Goal: Information Seeking & Learning: Check status

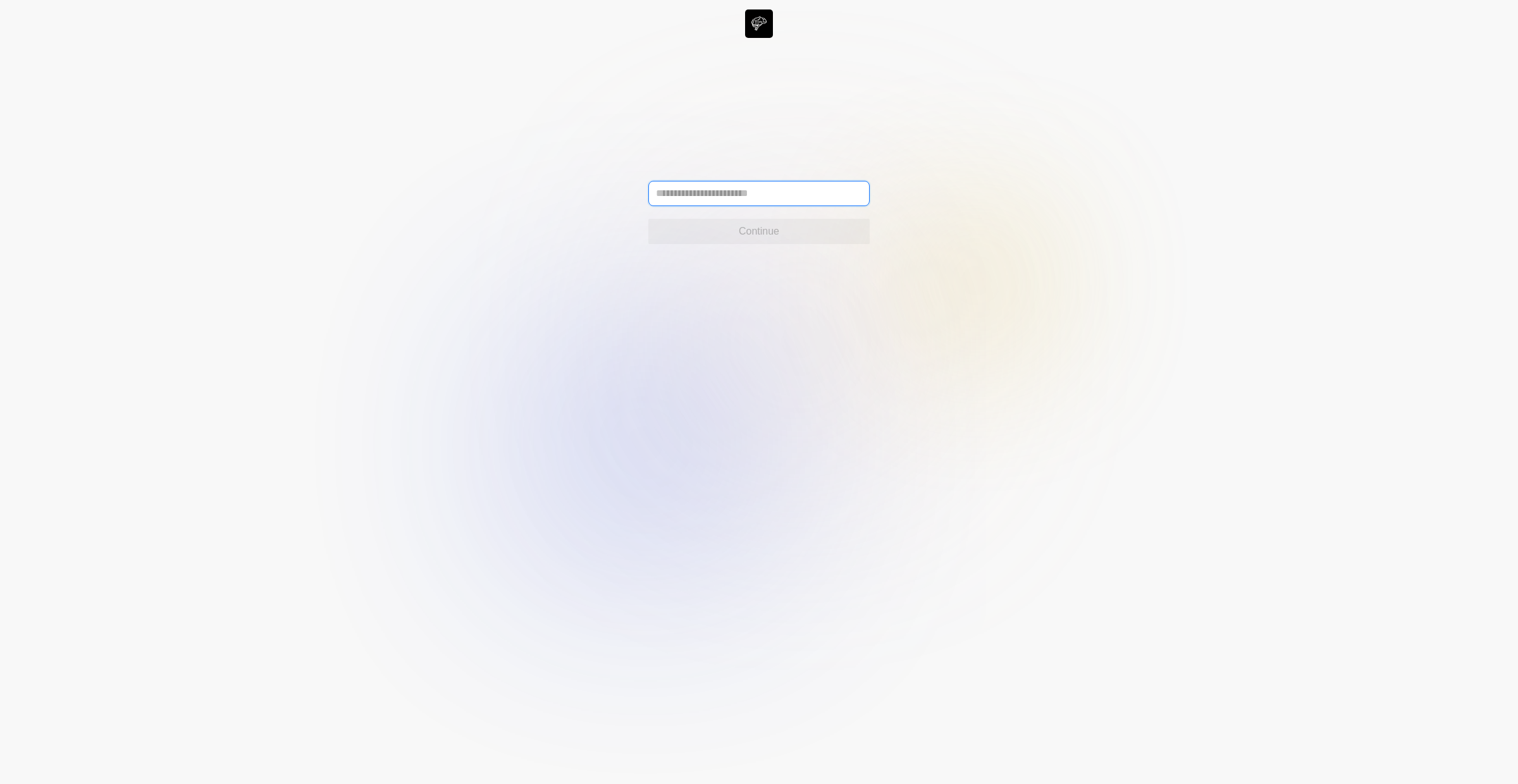
click at [737, 197] on input "text" at bounding box center [759, 194] width 222 height 25
click at [760, 199] on input "**********" at bounding box center [759, 194] width 222 height 25
type input "**********"
click at [778, 240] on button "Continue" at bounding box center [759, 231] width 222 height 25
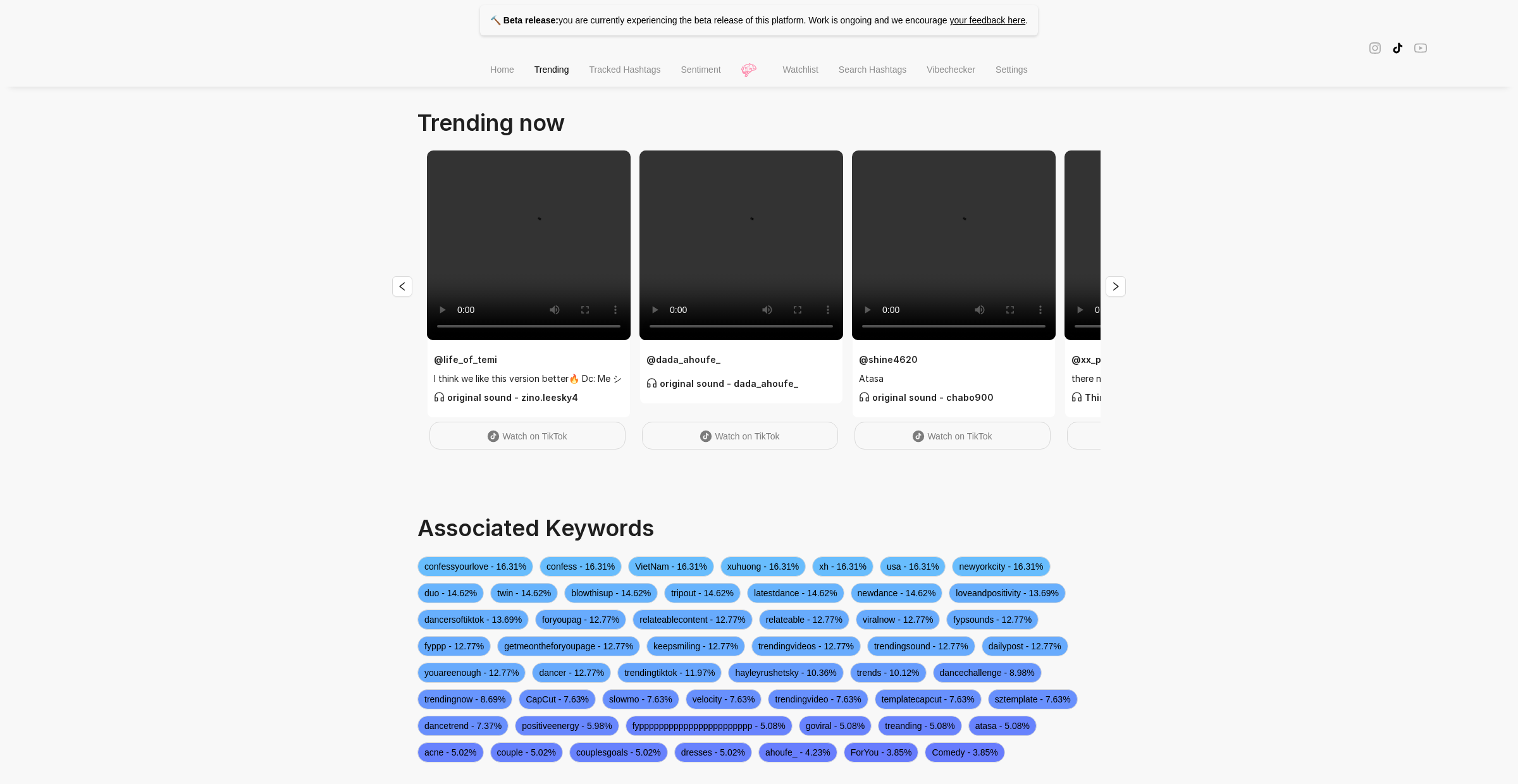
click at [571, 74] on li "Trending" at bounding box center [551, 71] width 55 height 32
click at [494, 80] on li "Home" at bounding box center [501, 71] width 44 height 32
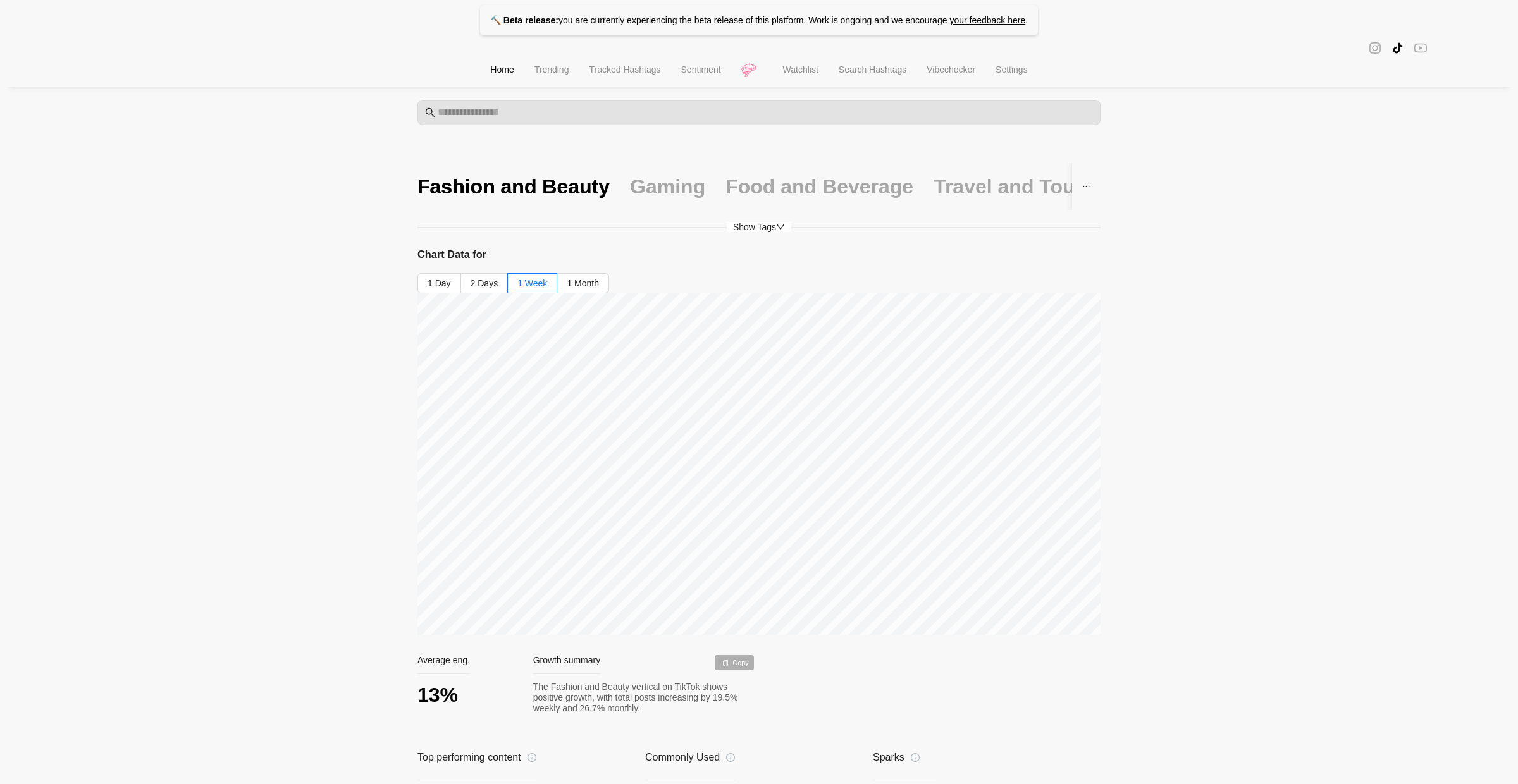
scroll to position [6, 0]
click at [796, 72] on span "Watchlist" at bounding box center [801, 69] width 35 height 10
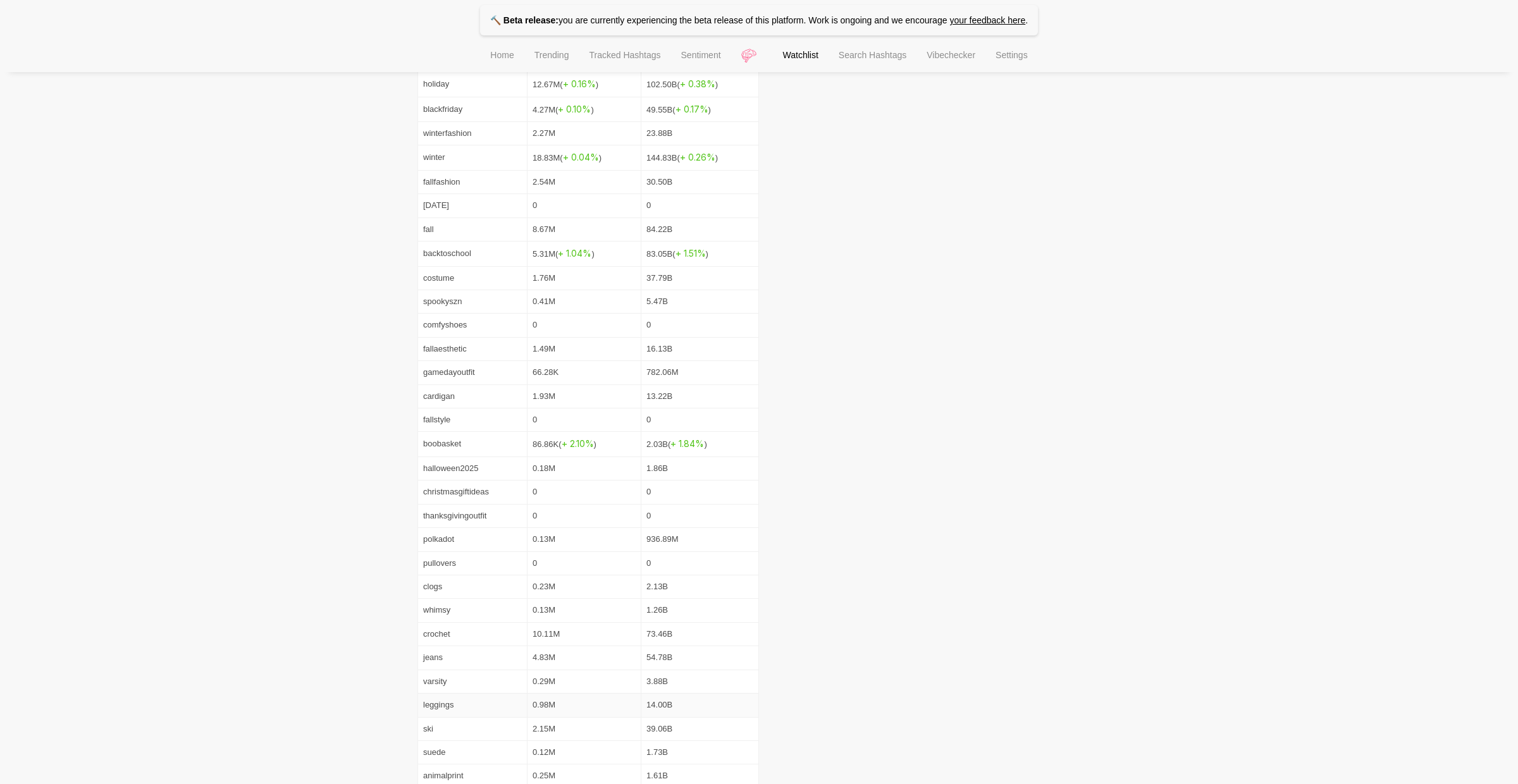
scroll to position [851, 0]
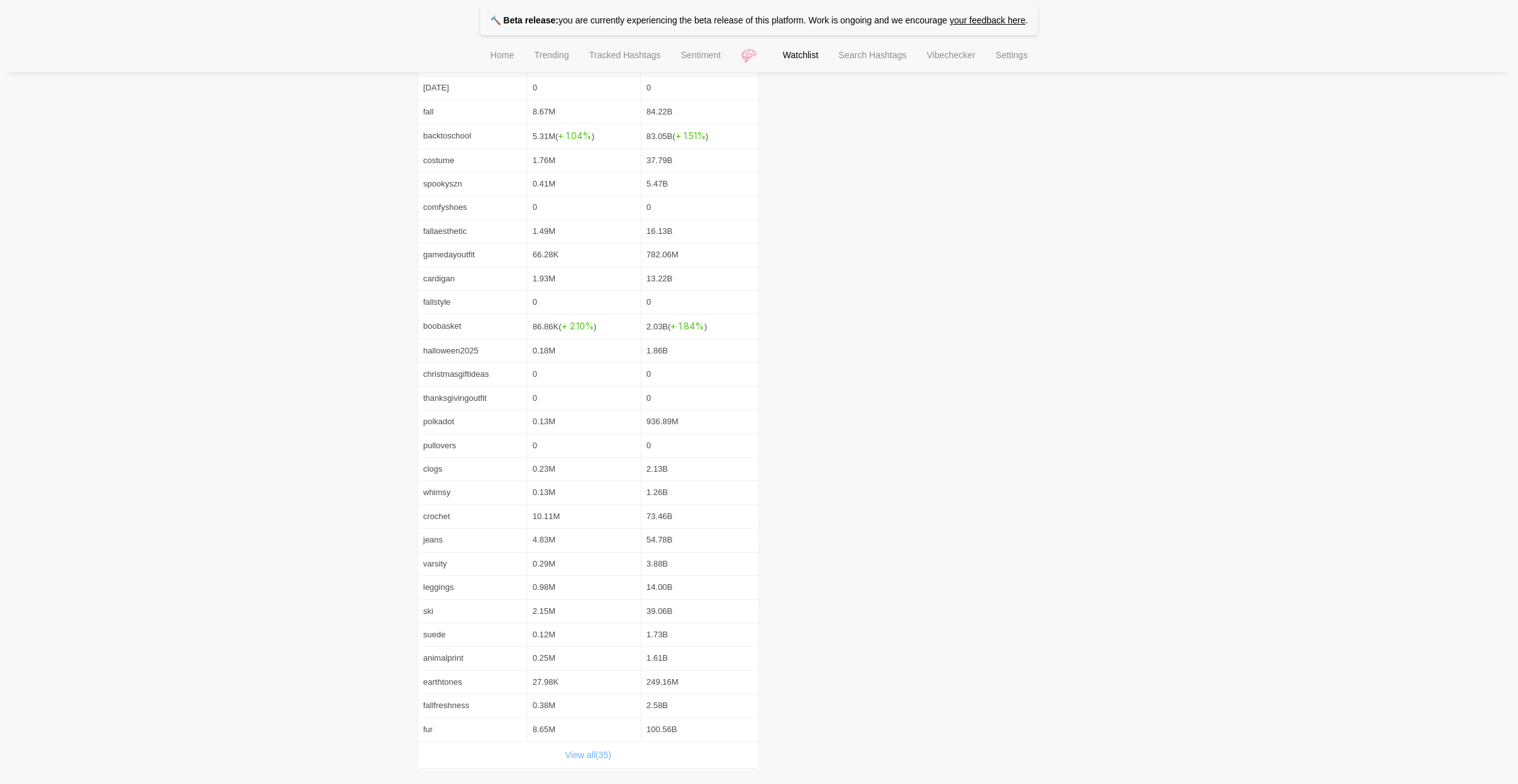
click at [600, 753] on link "View all( 35 )" at bounding box center [588, 755] width 46 height 10
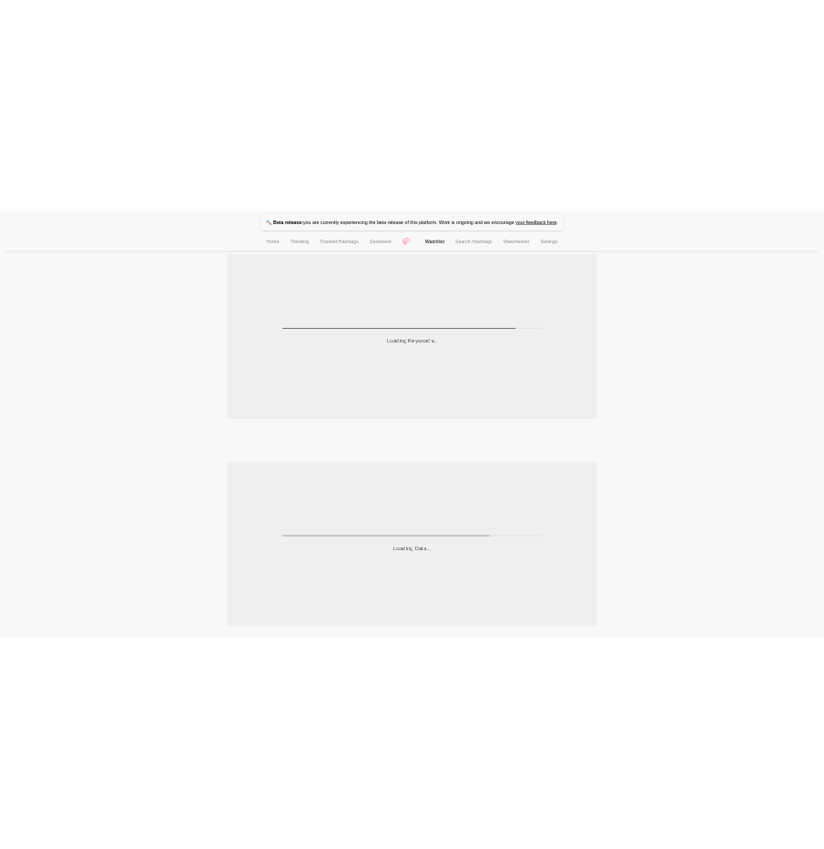
scroll to position [1098, 0]
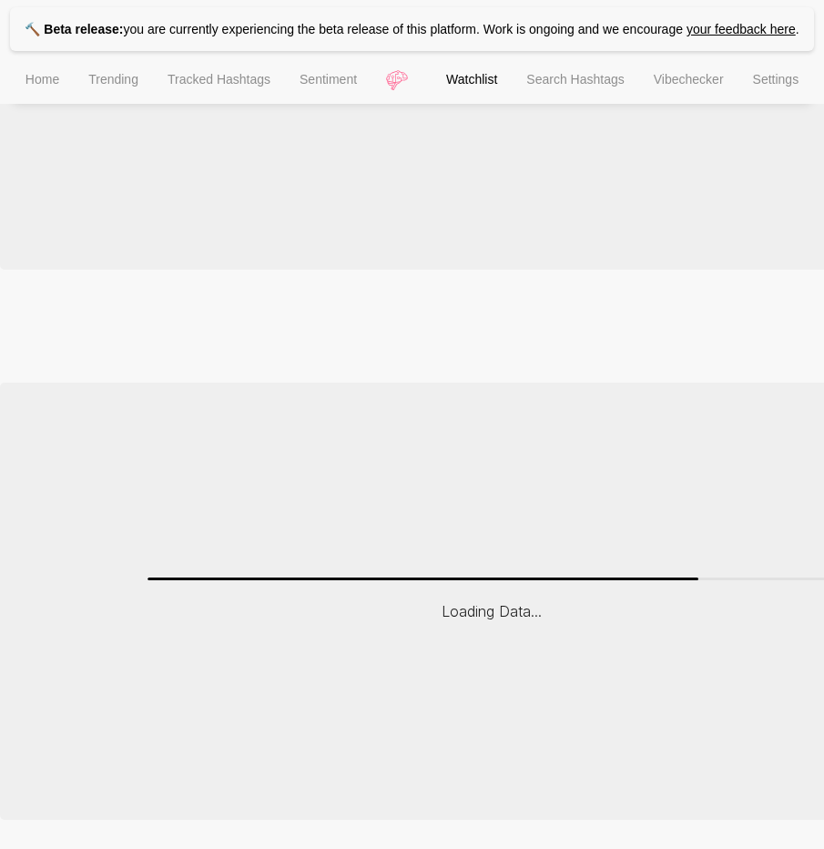
drag, startPoint x: 787, startPoint y: 315, endPoint x: 634, endPoint y: 349, distance: 156.7
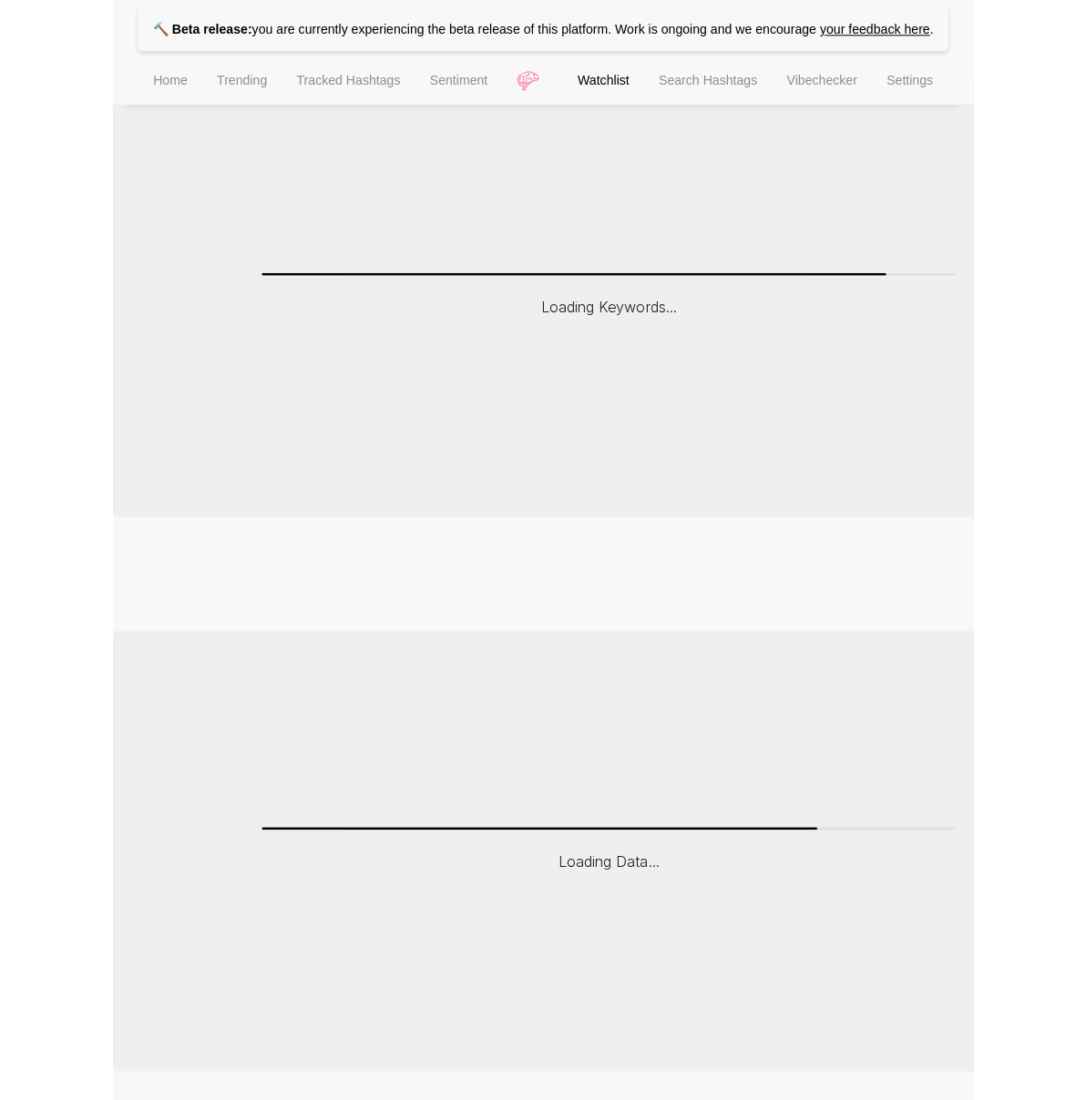
scroll to position [845, 0]
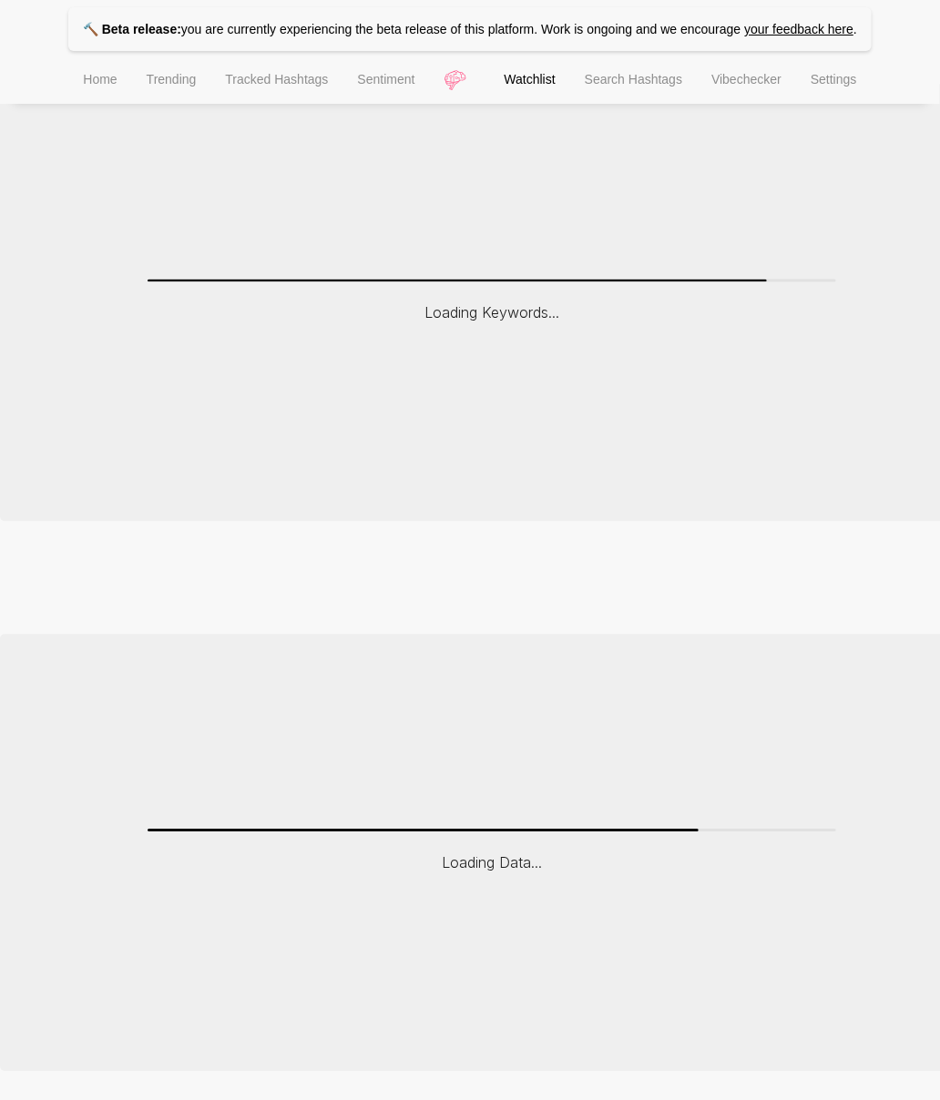
click at [4, 166] on div "Loading Keywords..." at bounding box center [492, 303] width 984 height 437
drag, startPoint x: 4, startPoint y: 166, endPoint x: -137, endPoint y: 174, distance: 140.5
click at [0, 174] on html "🔨 Beta release: you are currently experiencing the beta release of this platfor…" at bounding box center [470, 128] width 940 height 1947
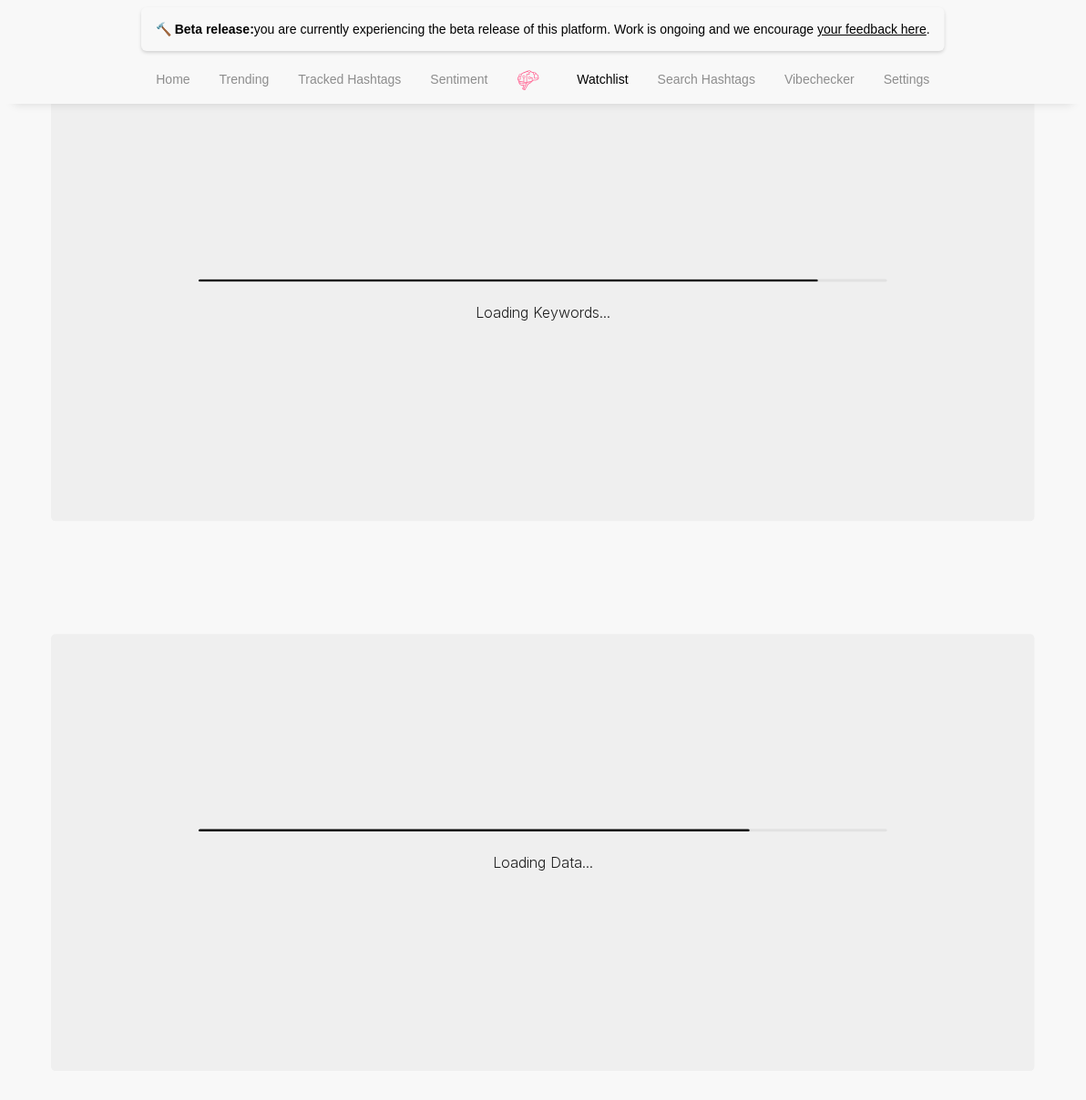
click at [171, 94] on li "Home" at bounding box center [172, 81] width 63 height 46
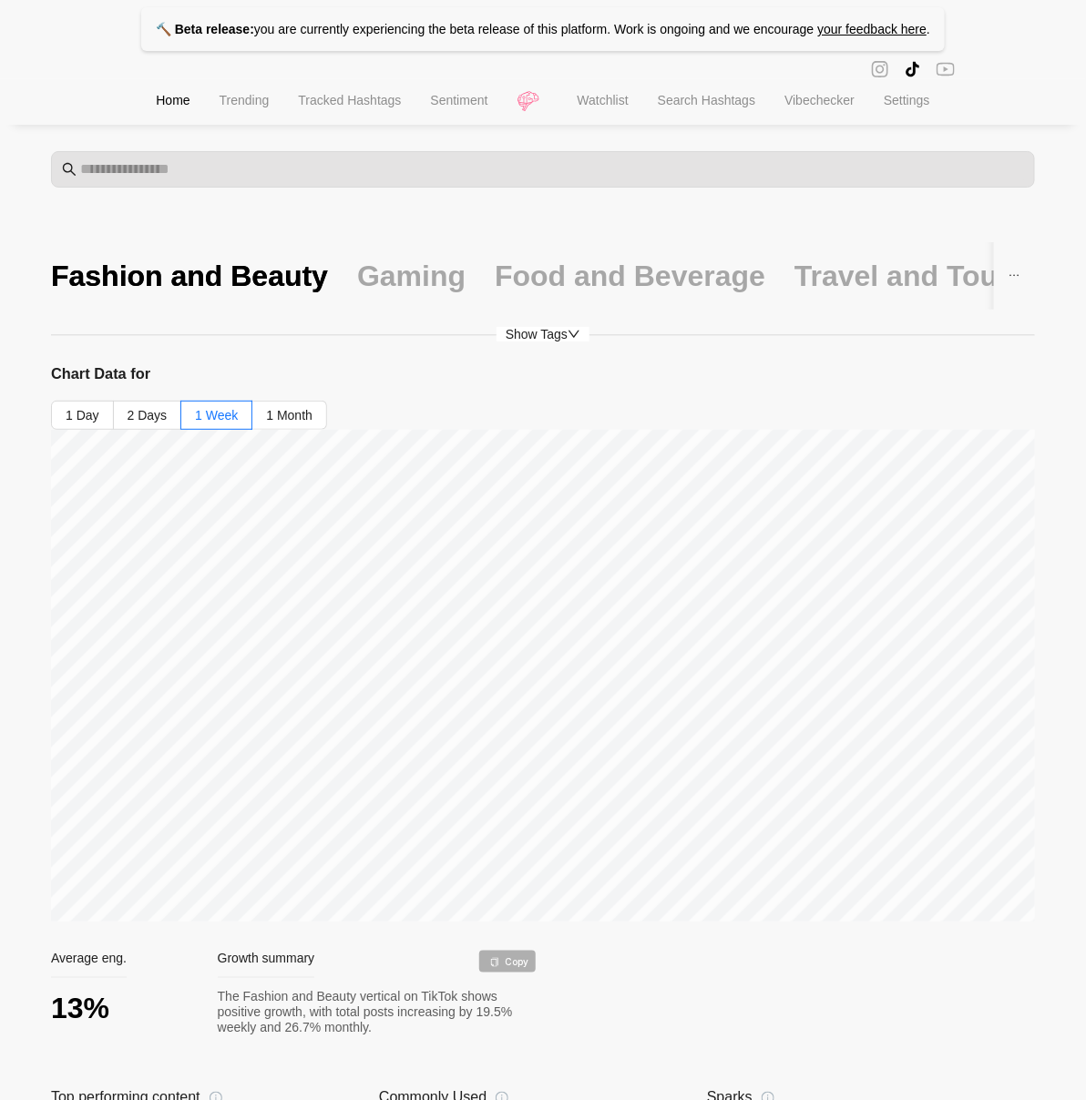
click at [622, 105] on span "Watchlist" at bounding box center [602, 100] width 51 height 15
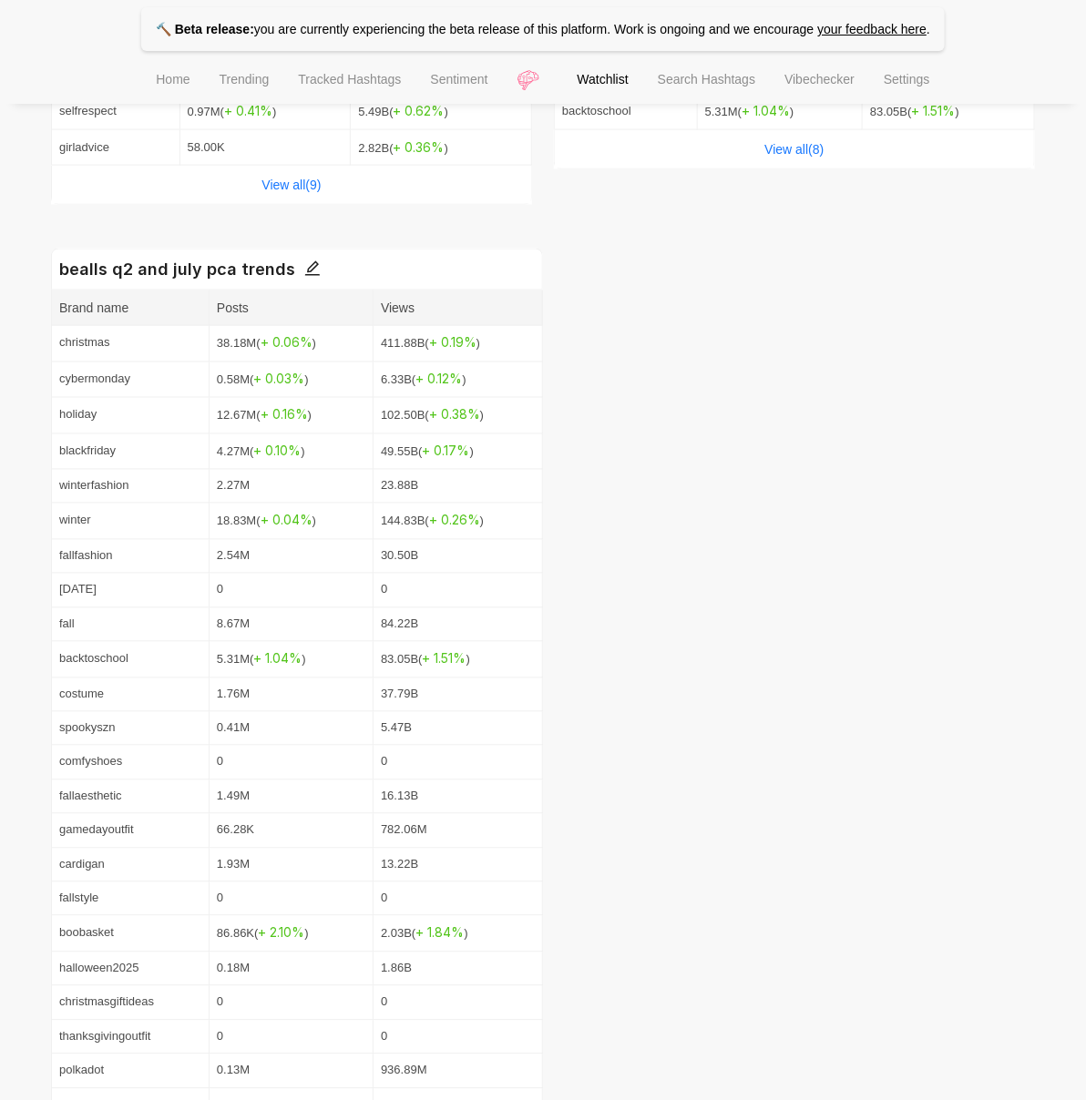
scroll to position [979, 0]
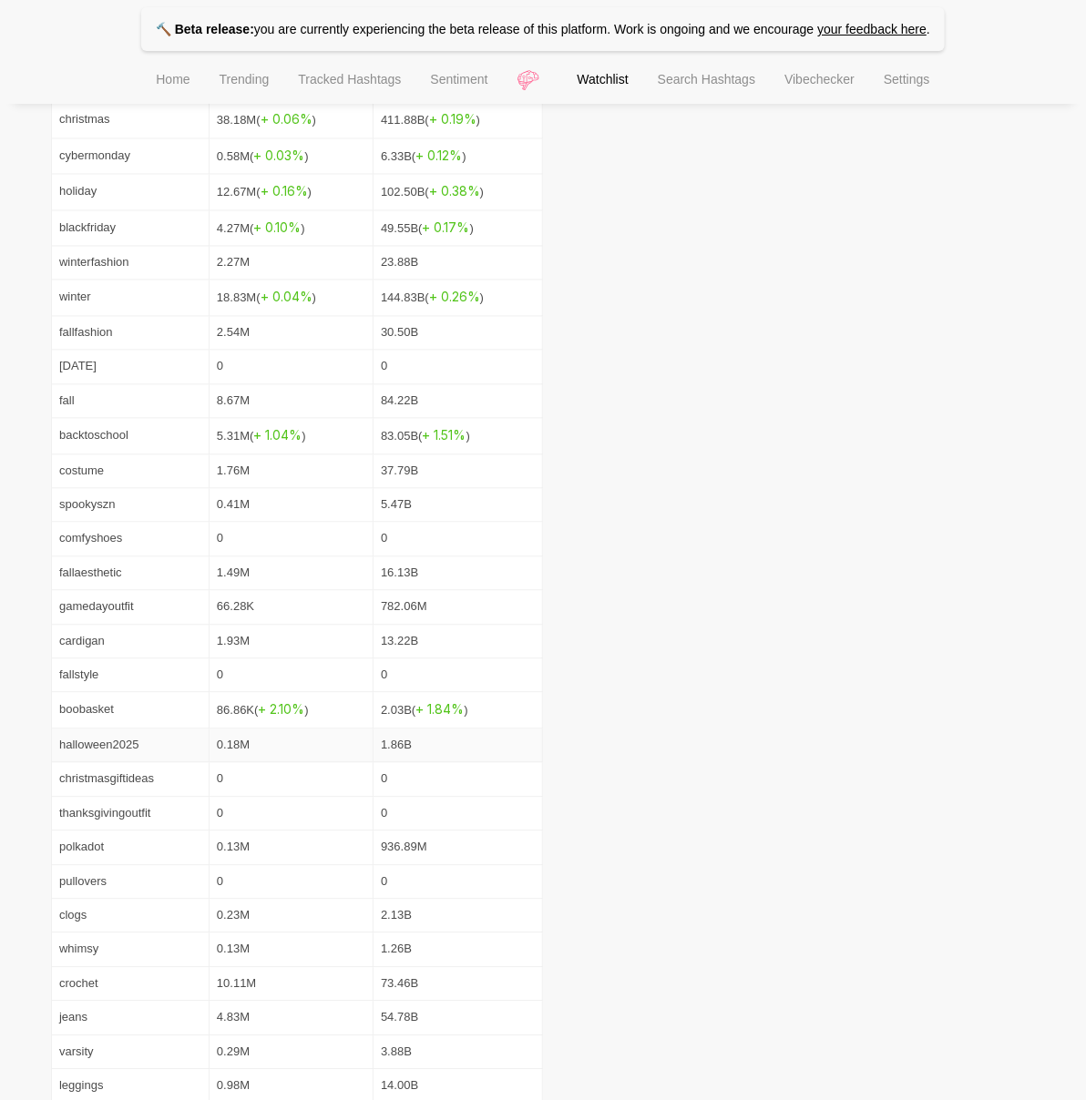
click at [278, 733] on td "0.18M" at bounding box center [291, 747] width 164 height 34
click at [455, 723] on td "2.03B ( + 1.84 % )" at bounding box center [457, 711] width 169 height 36
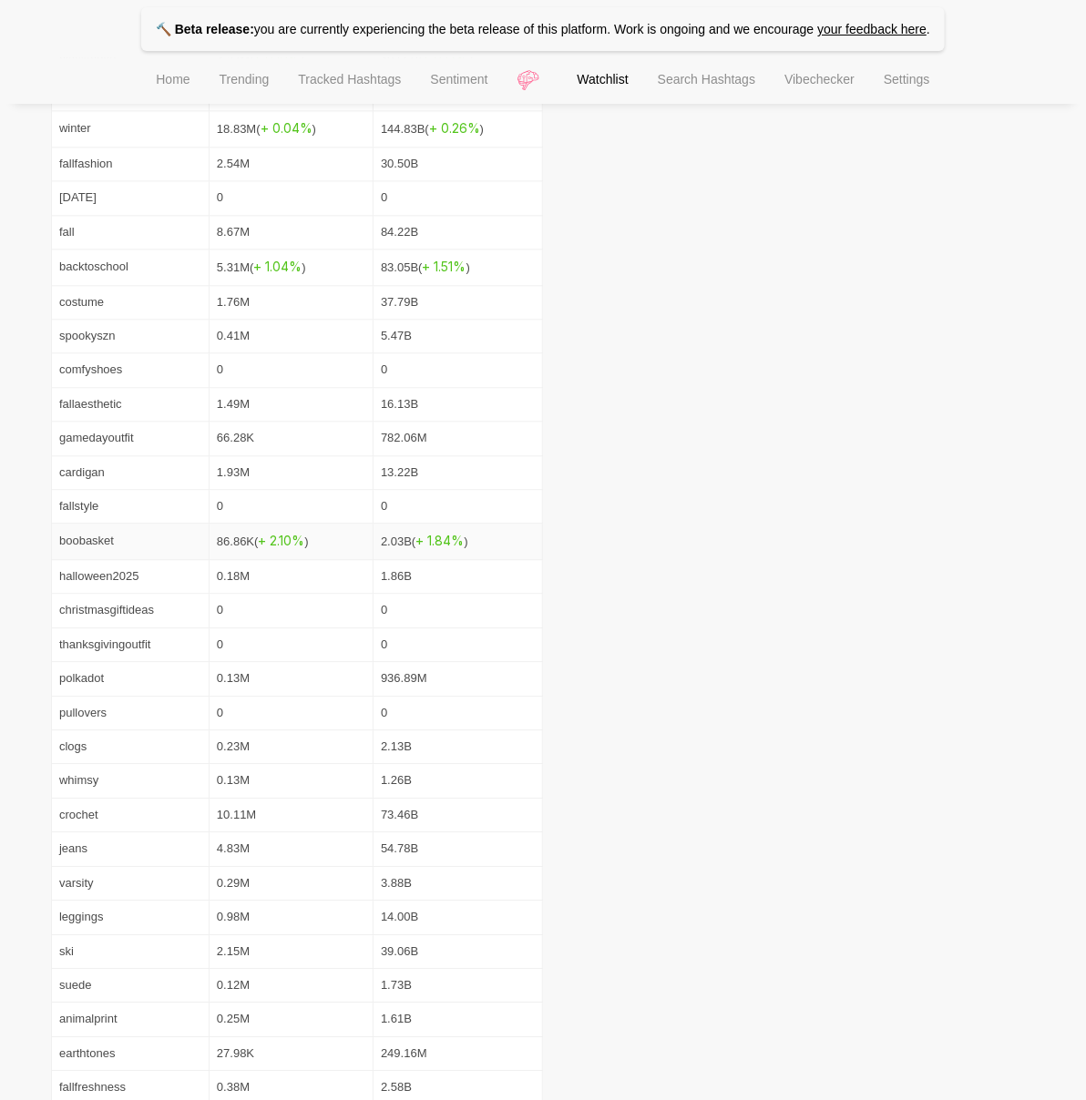
scroll to position [1253, 0]
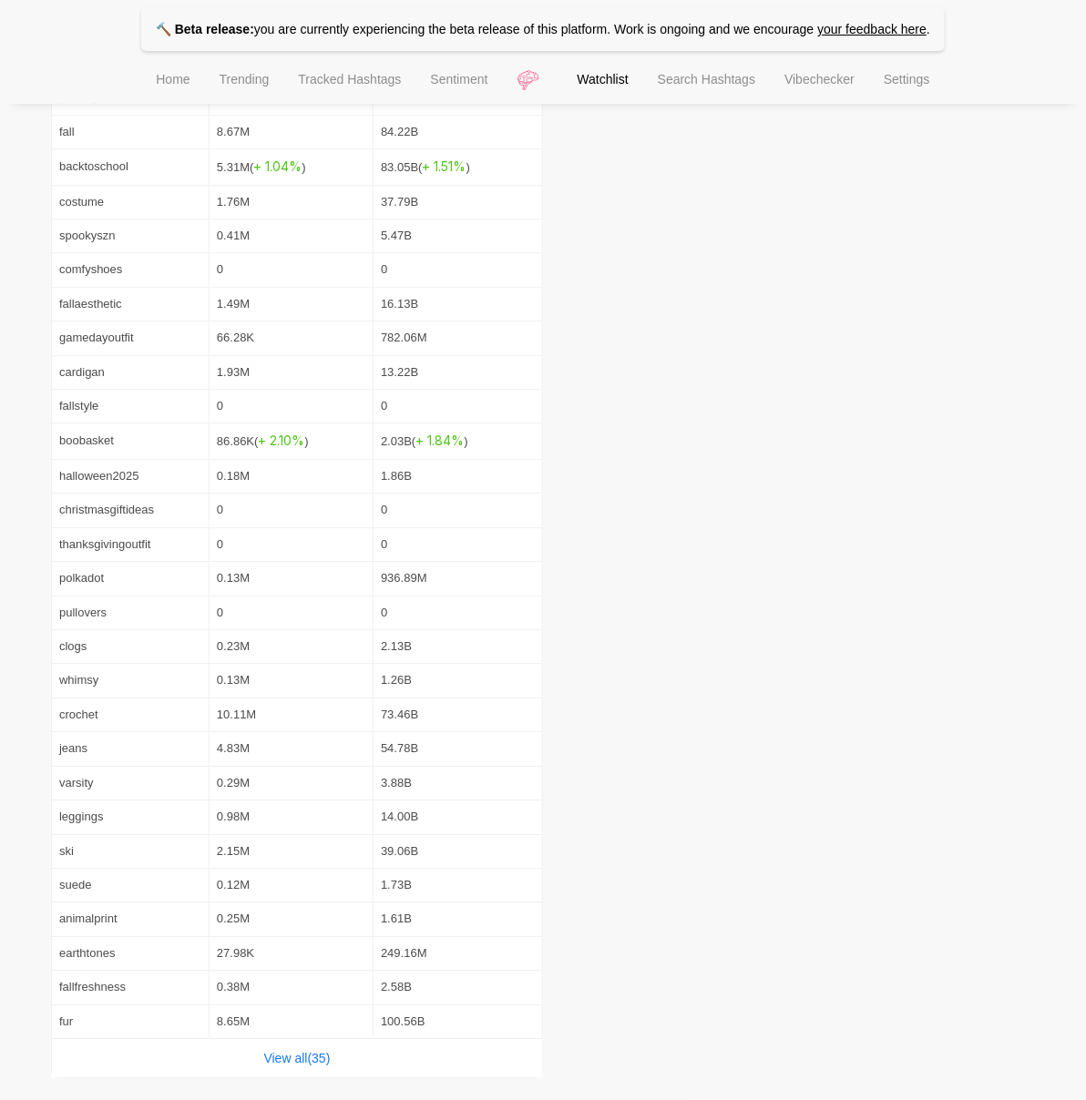
click at [331, 1048] on div "View all( 35 )" at bounding box center [297, 1058] width 490 height 38
click at [331, 1061] on link "View all( 35 )" at bounding box center [297, 1058] width 66 height 15
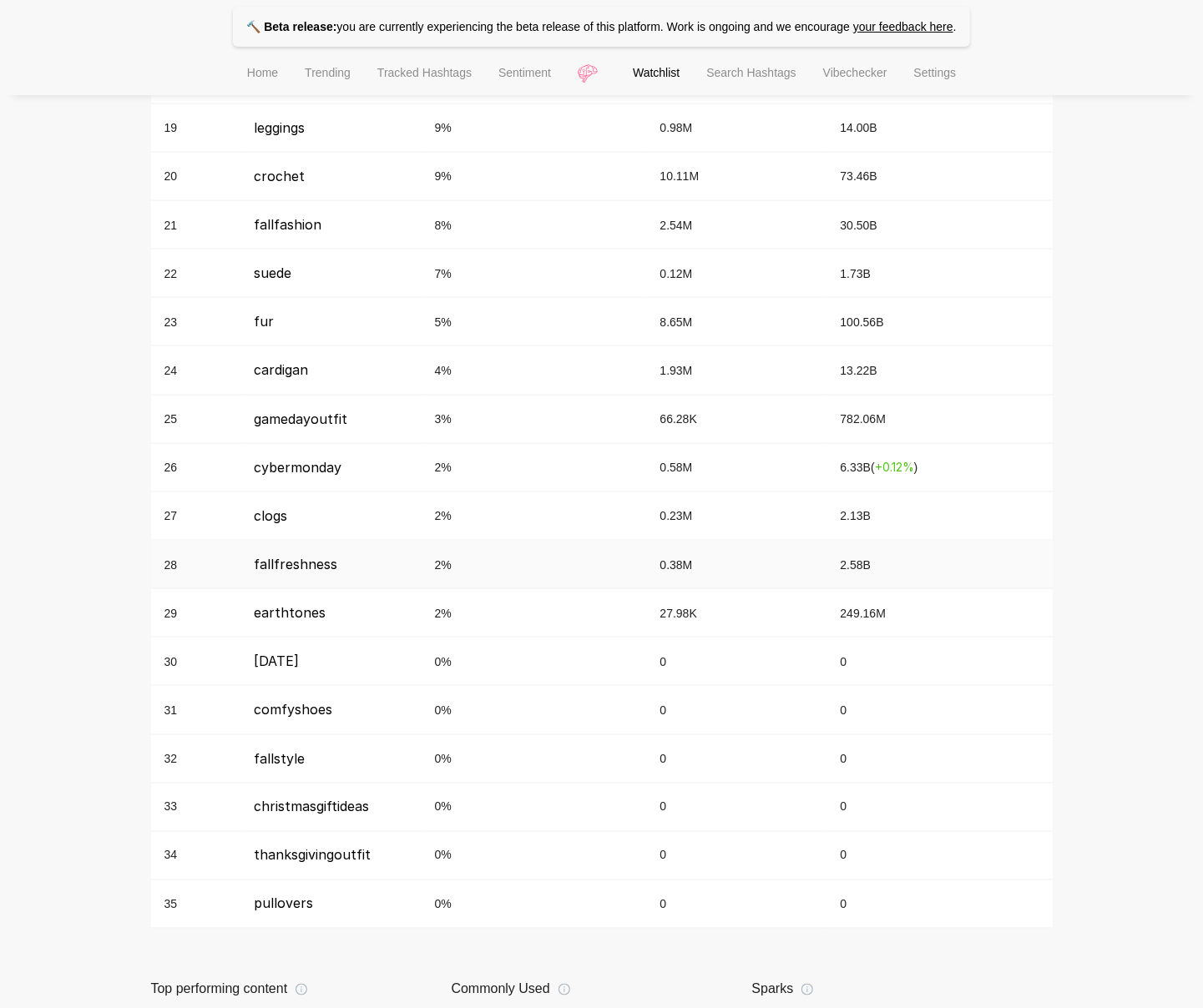
scroll to position [1594, 0]
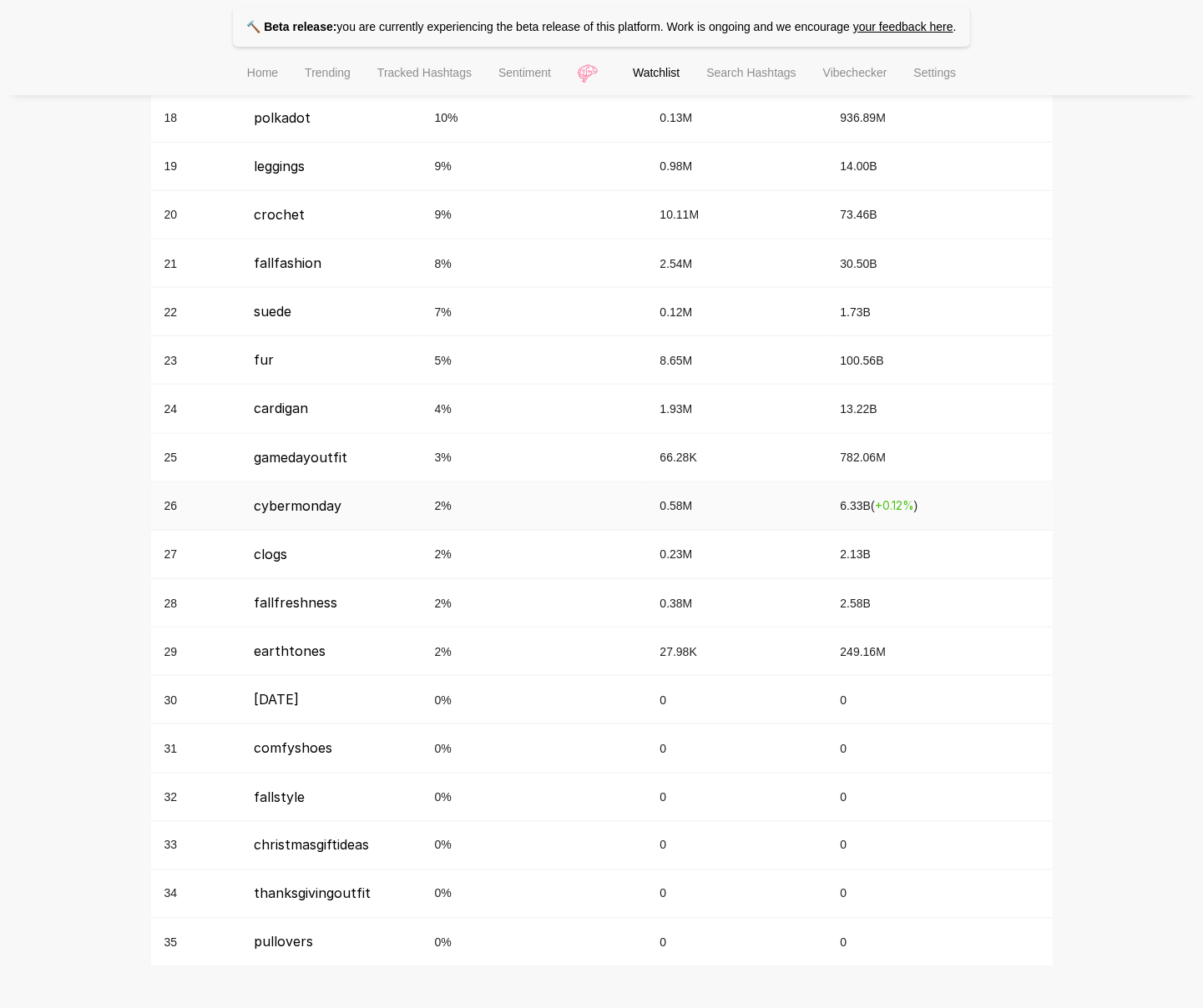
drag, startPoint x: 629, startPoint y: 512, endPoint x: 629, endPoint y: 594, distance: 82.0
click at [629, 520] on td "2 %" at bounding box center [534, 506] width 225 height 49
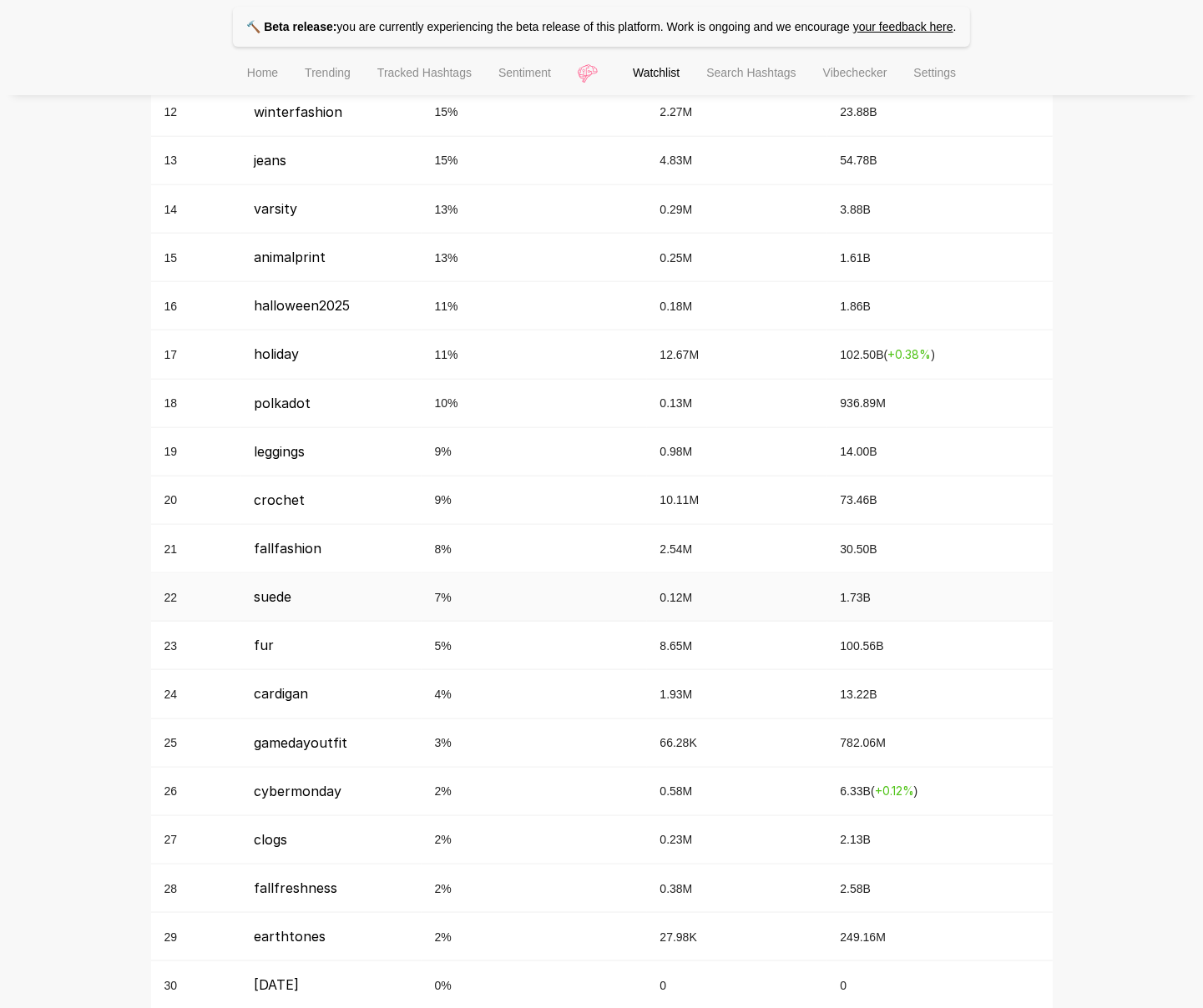
scroll to position [1316, 0]
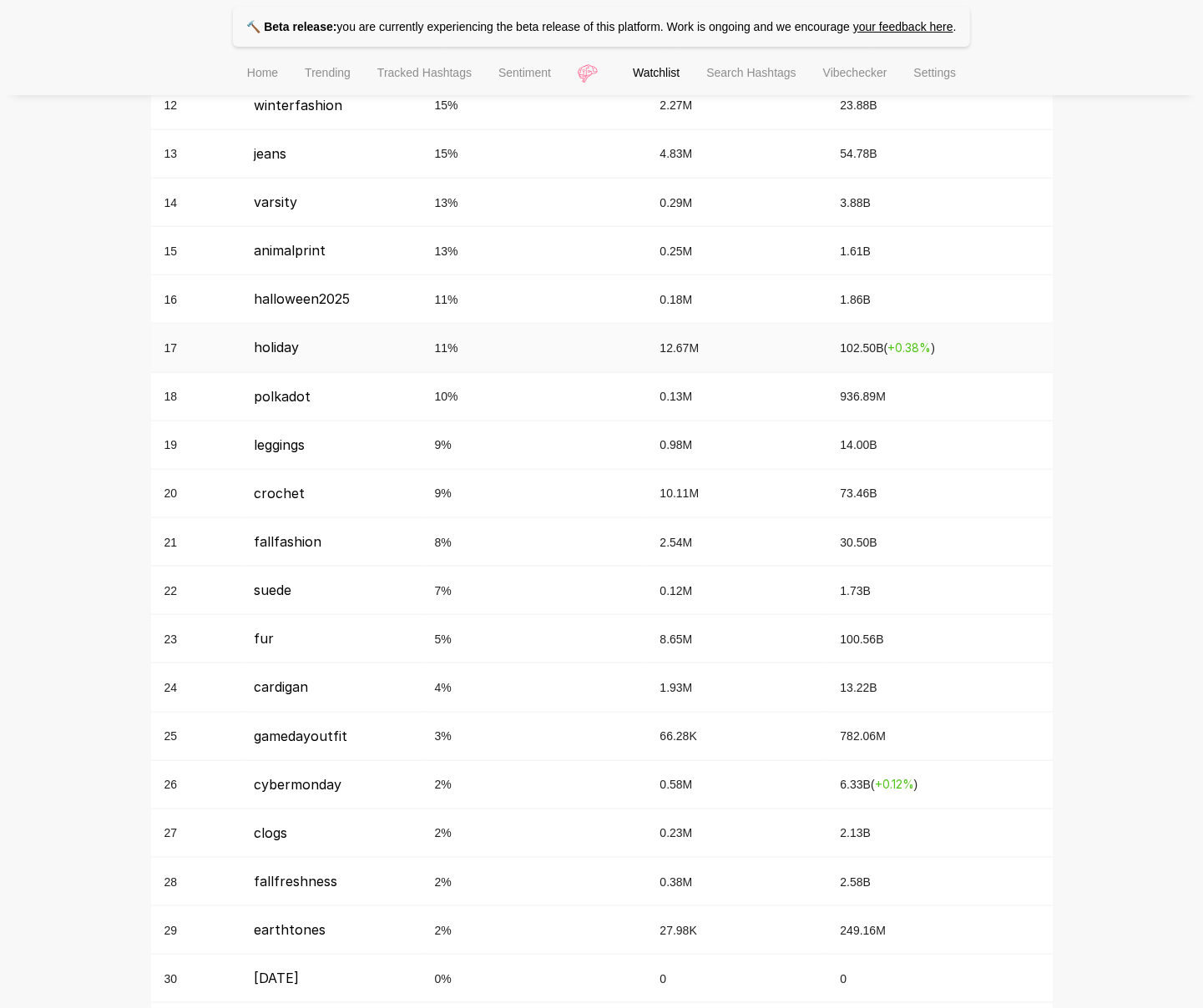
click at [601, 337] on td "11 %" at bounding box center [534, 347] width 225 height 49
drag, startPoint x: 437, startPoint y: 368, endPoint x: 435, endPoint y: 406, distance: 38.1
click at [434, 407] on tbody "1 fall 27 % 8.67M 84.22B 2 blackfriday 24 % ( + 17.66 % ) 4.27M 49.55B ( + 0.17…" at bounding box center [602, 397] width 902 height 1699
click at [435, 403] on span "10 %" at bounding box center [447, 396] width 24 height 14
drag, startPoint x: 433, startPoint y: 400, endPoint x: 454, endPoint y: 400, distance: 21.0
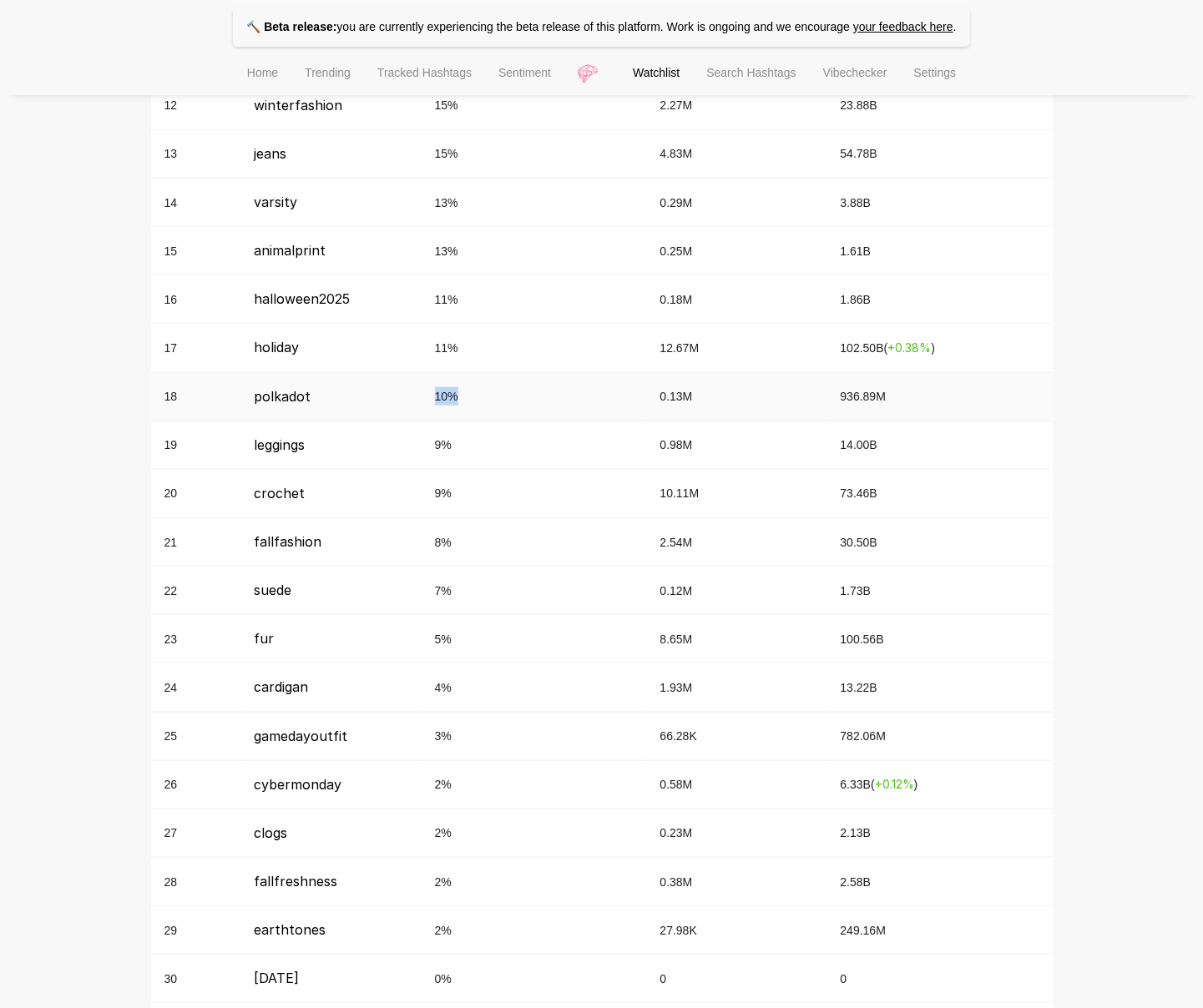
click at [454, 400] on span "10 %" at bounding box center [447, 396] width 24 height 14
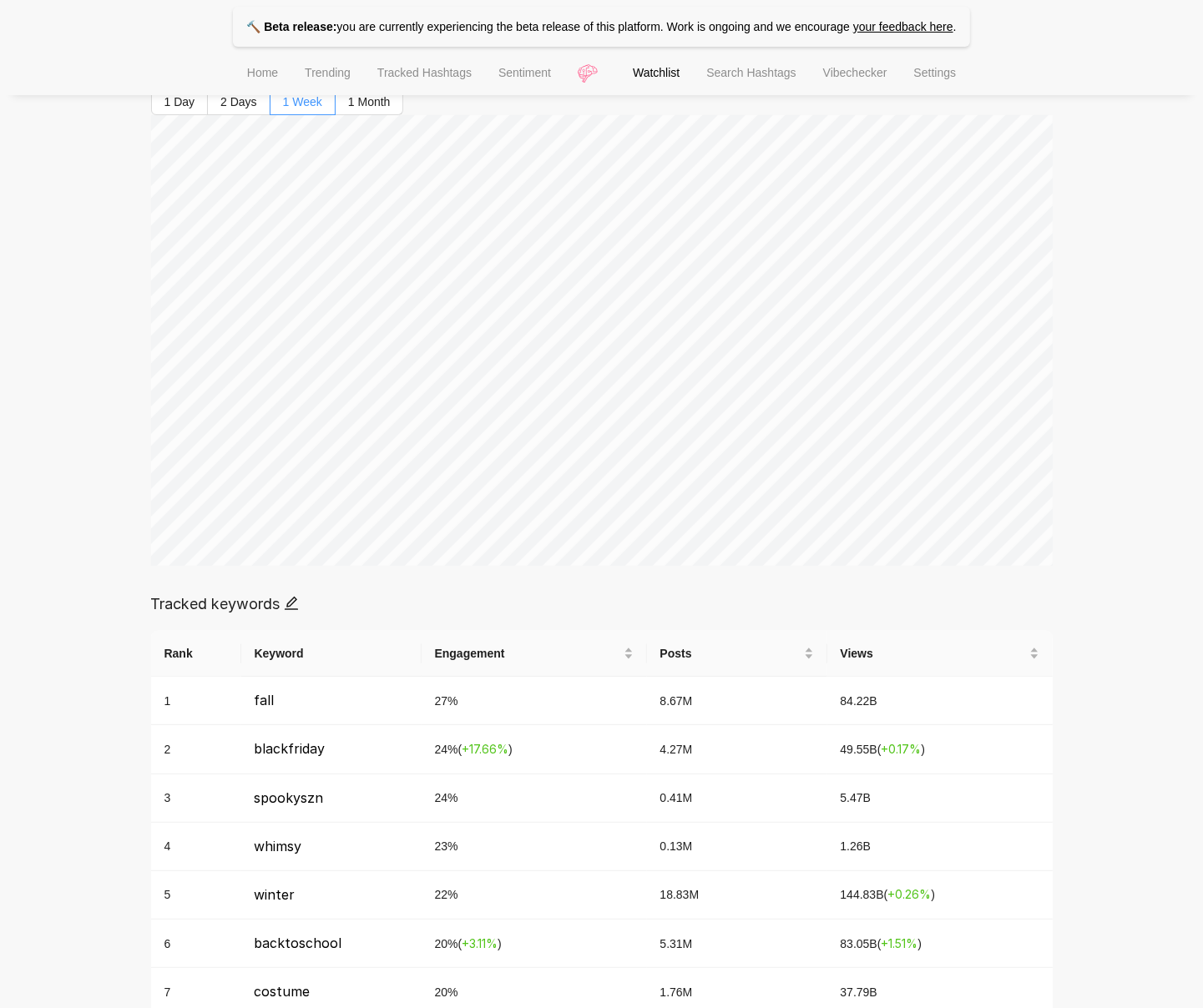
scroll to position [196, 0]
